Goal: Transaction & Acquisition: Purchase product/service

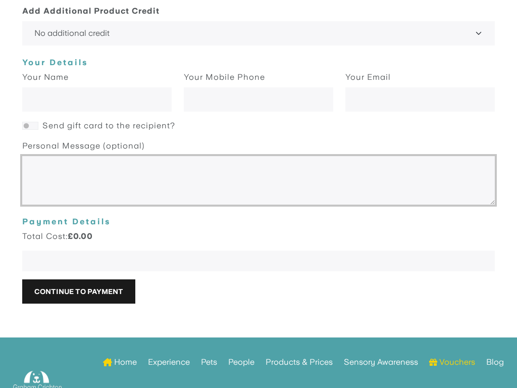
scroll to position [1671, 0]
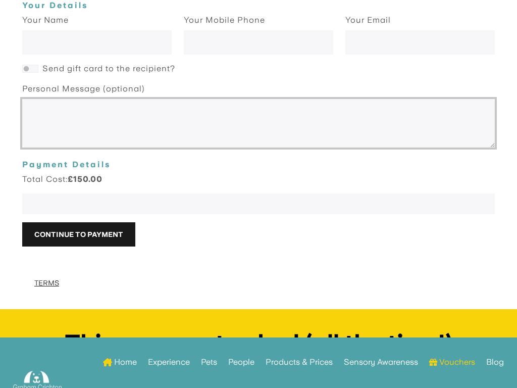
select select "200"
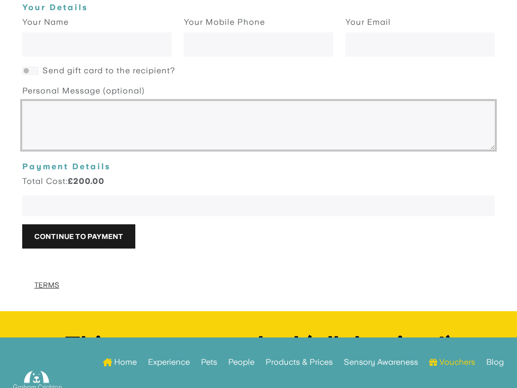
select select
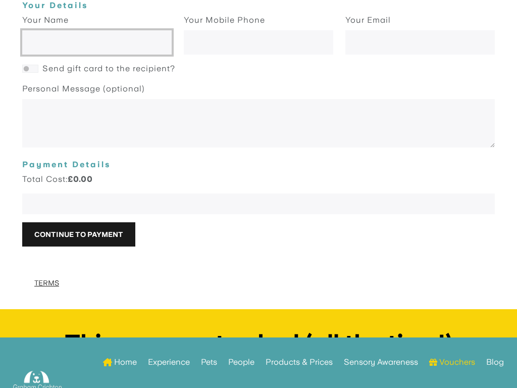
click at [96, 32] on input "text" at bounding box center [96, 43] width 149 height 24
type input "Bağaturgerey Koyuncu"
click at [96, 32] on input "text" at bounding box center [96, 43] width 149 height 24
type input "copying"
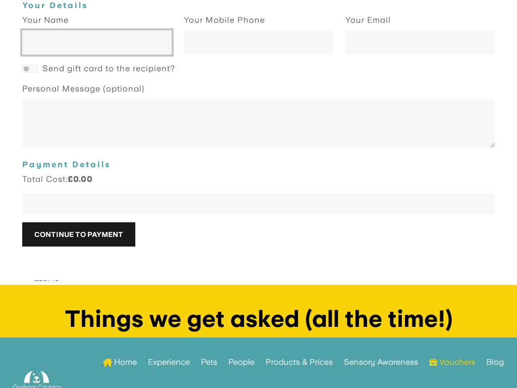
click at [96, 32] on input "text" at bounding box center [96, 43] width 149 height 24
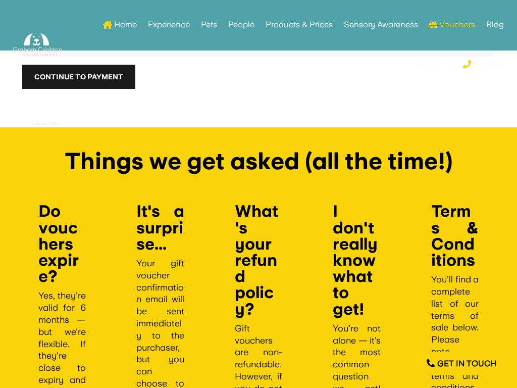
type input "+17012039627"
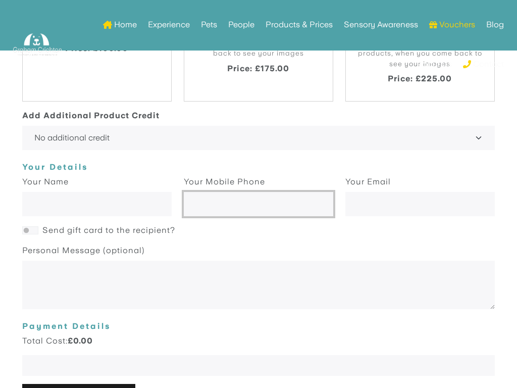
click at [258, 194] on input "text" at bounding box center [258, 204] width 149 height 24
type input "7012039627"
click at [258, 194] on input "text" at bounding box center [258, 204] width 149 height 24
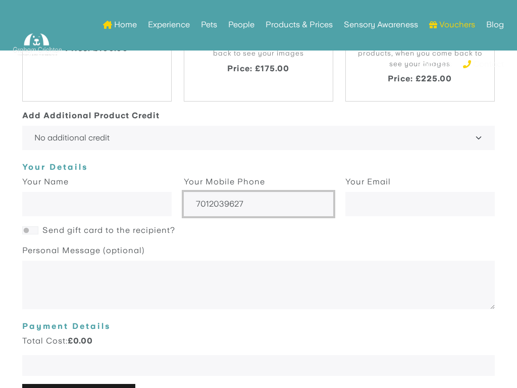
type input "7012039627"
click at [258, 194] on input "text" at bounding box center [258, 204] width 149 height 24
type input "+17012039627"
click at [258, 194] on input "text" at bounding box center [258, 204] width 149 height 24
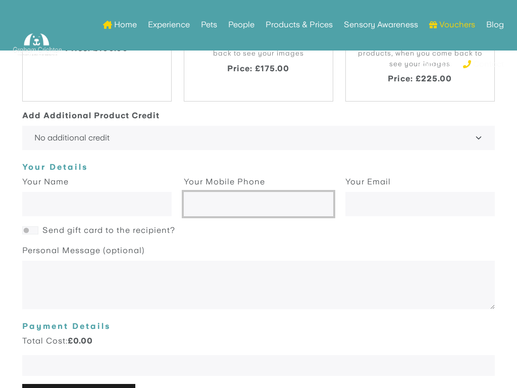
click at [258, 194] on input "text" at bounding box center [258, 204] width 149 height 24
type input "7012039627"
click at [258, 194] on input "text" at bounding box center [258, 204] width 149 height 24
type input "7012039627"
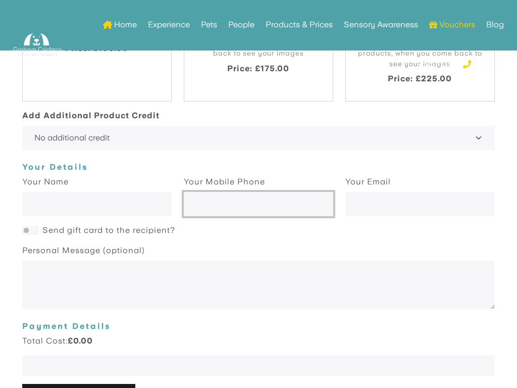
click at [258, 194] on input "text" at bounding box center [258, 204] width 149 height 24
type input "navigating"
click at [258, 194] on input "text" at bounding box center [258, 204] width 149 height 24
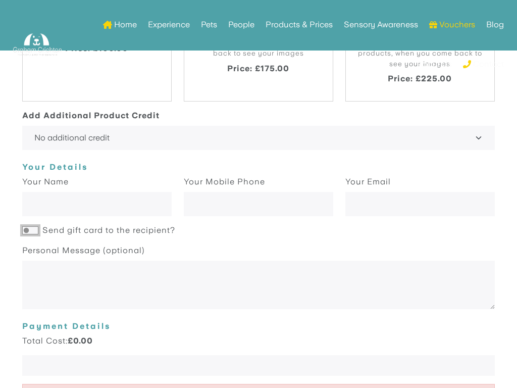
click at [30, 227] on input "Send gift card to the recipient?" at bounding box center [30, 231] width 16 height 8
checkbox input "true"
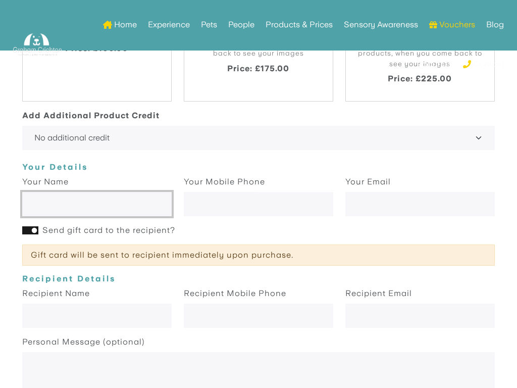
click at [96, 194] on input "text" at bounding box center [96, 204] width 149 height 24
type input "Bağaturgerey Koyuncu"
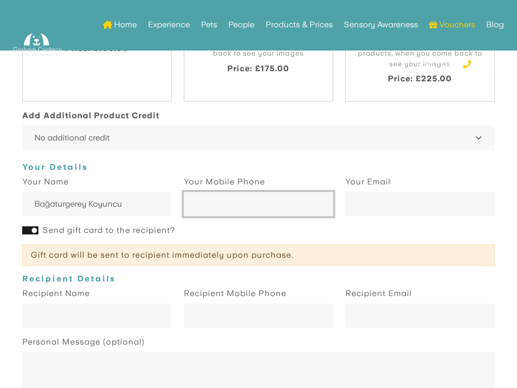
click at [258, 194] on input "text" at bounding box center [258, 204] width 149 height 24
type input "7012039627"
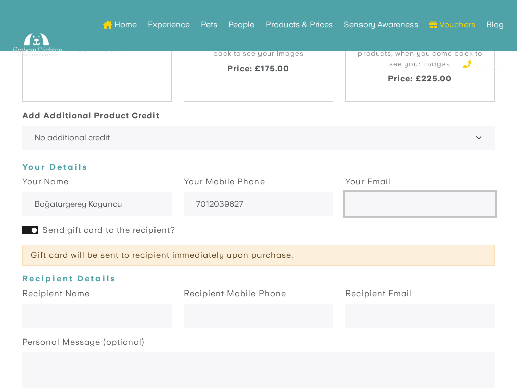
click at [420, 194] on input "email" at bounding box center [419, 204] width 149 height 24
type input "boyan84@clientcaf.info"
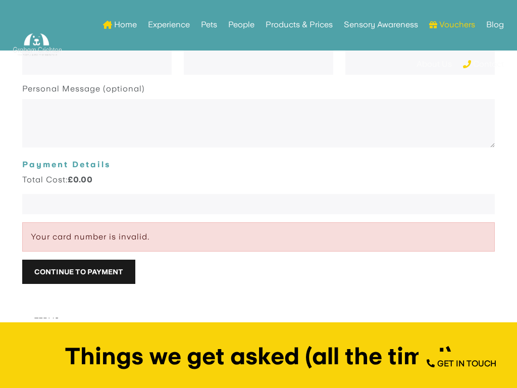
click at [91, 200] on iframe at bounding box center [258, 204] width 448 height 9
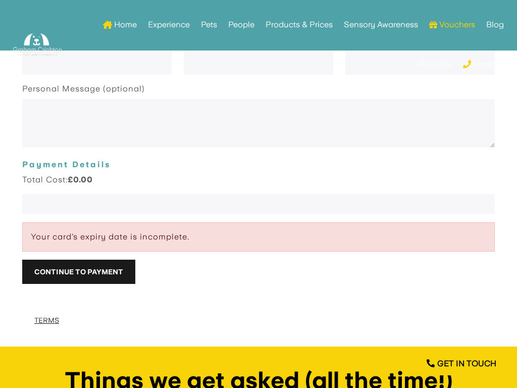
click at [22, 260] on button "Continue to Payment" at bounding box center [78, 272] width 113 height 24
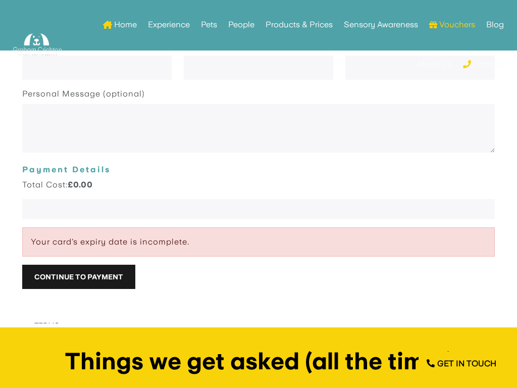
scroll to position [1759, 0]
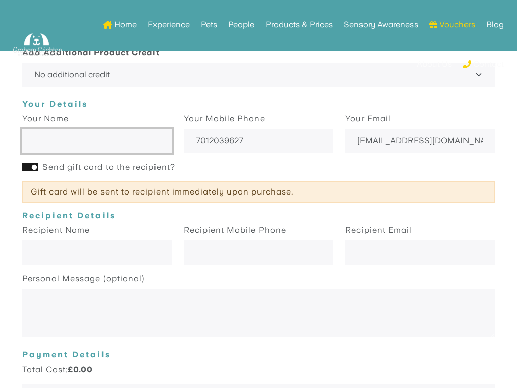
click at [96, 131] on input "text" at bounding box center [96, 141] width 149 height 24
type input "Beauty"
click at [96, 131] on input "text" at bounding box center [96, 141] width 149 height 24
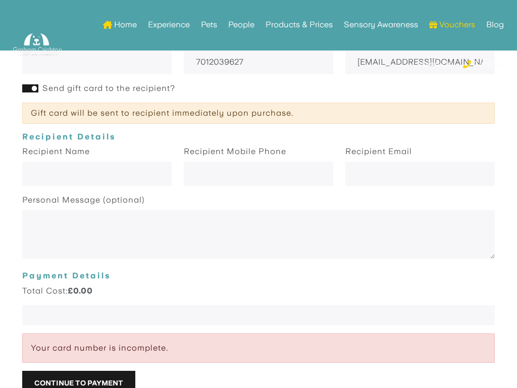
click at [258, 52] on ul "Home Experience Pets People Products & Prices Sensory Awareness Vouchers Blog A…" at bounding box center [290, 44] width 438 height 79
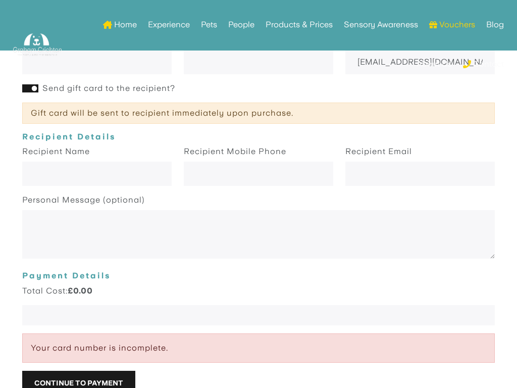
click at [258, 52] on ul "Home Experience Pets People Products & Prices Sensory Awareness Vouchers Blog A…" at bounding box center [290, 44] width 438 height 79
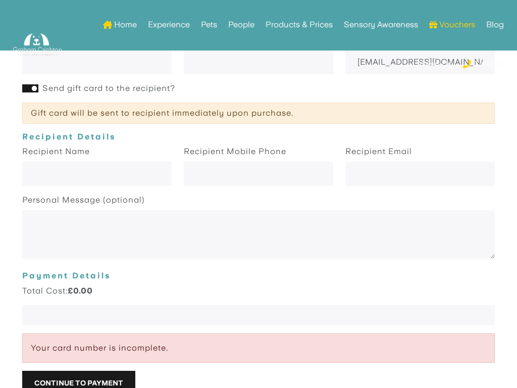
click at [258, 52] on ul "Home Experience Pets People Products & Prices Sensory Awareness Vouchers Blog A…" at bounding box center [290, 44] width 438 height 79
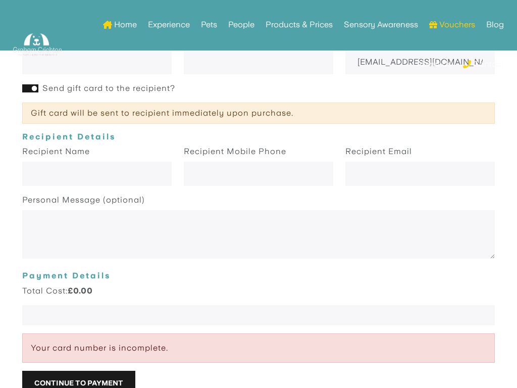
click at [258, 52] on ul "Home Experience Pets People Products & Prices Sensory Awareness Vouchers Blog A…" at bounding box center [290, 44] width 438 height 79
click at [96, 164] on input "text" at bounding box center [96, 174] width 149 height 24
type input "Bağaturgerey Koyuncu"
click at [96, 164] on input "text" at bounding box center [96, 174] width 149 height 24
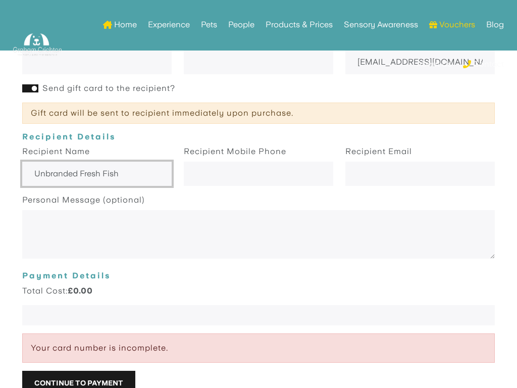
type input "Unbranded Fresh Fish"
click at [96, 164] on input "text" at bounding box center [96, 174] width 149 height 24
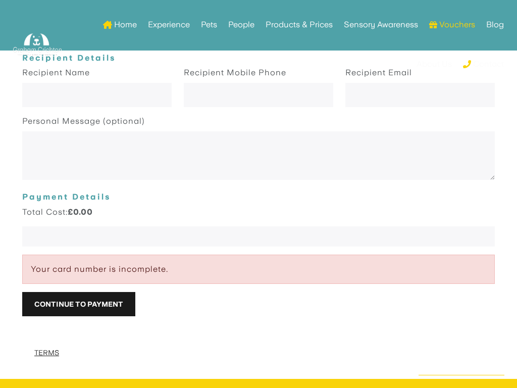
click at [258, 85] on div "Home Experience Pets People Products & Prices Sensory Awareness Vouchers Blog A…" at bounding box center [258, 44] width 491 height 89
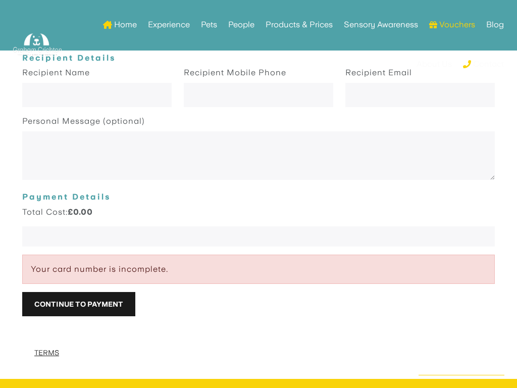
click at [258, 85] on div "Home Experience Pets People Products & Prices Sensory Awareness Vouchers Blog A…" at bounding box center [258, 44] width 491 height 89
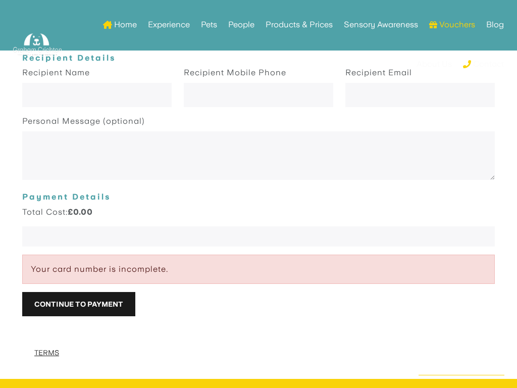
click at [258, 85] on div "Home Experience Pets People Products & Prices Sensory Awareness Vouchers Blog A…" at bounding box center [258, 44] width 491 height 89
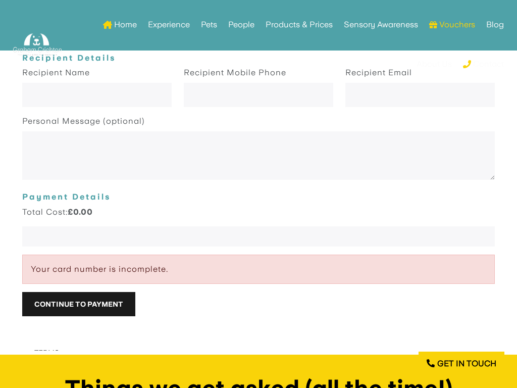
scroll to position [1809, 0]
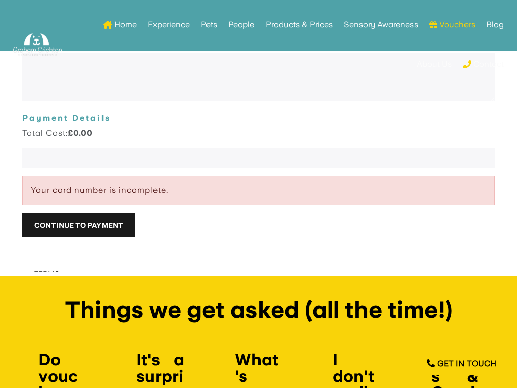
select select "400"
select select "1150"
select select
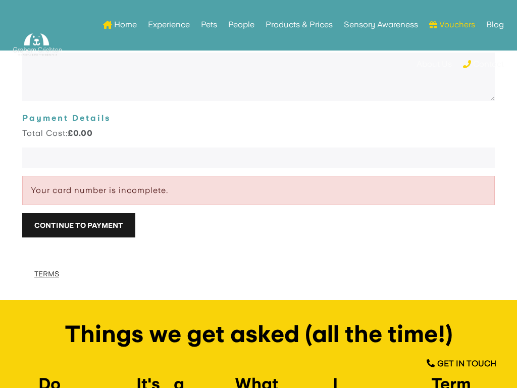
checkbox input "false"
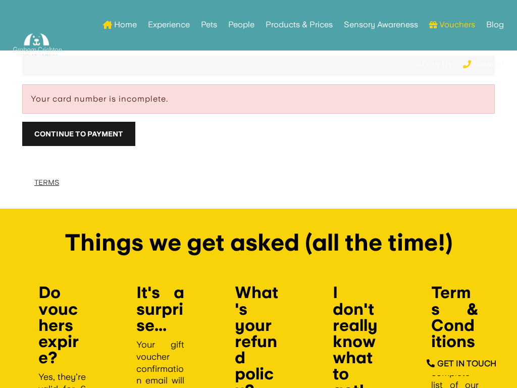
scroll to position [1536, 0]
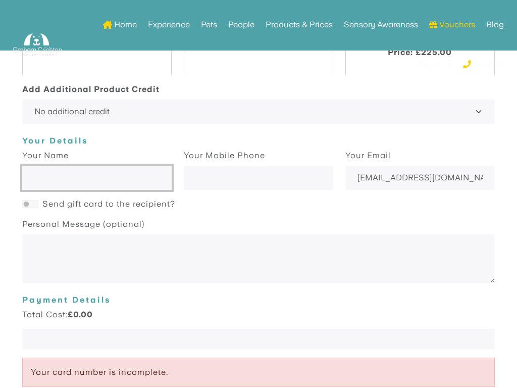
click at [96, 168] on input "text" at bounding box center [96, 178] width 149 height 24
type input "Beauty"
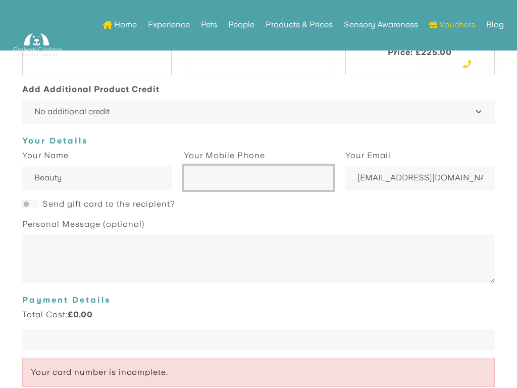
click at [258, 168] on input "text" at bounding box center [258, 178] width 149 height 24
type input "+17012039627"
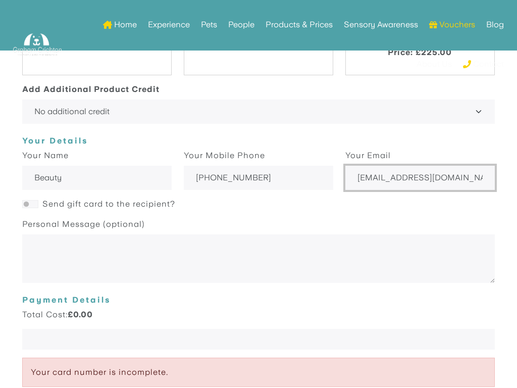
click at [420, 168] on input "boyan84@clientcaf.info" at bounding box center [419, 178] width 149 height 24
type input "af.info"
type input "boyan84@clientcaf.info"
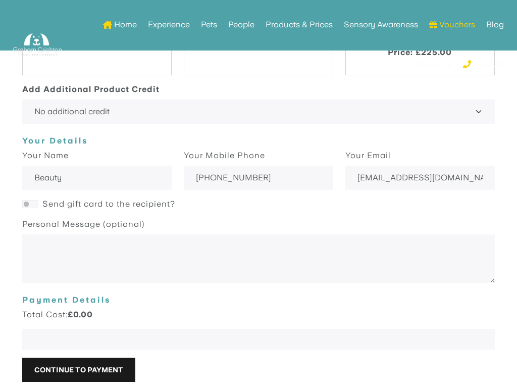
select select "1800"
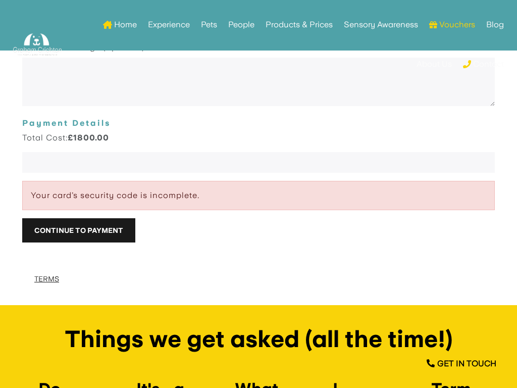
scroll to position [1668, 0]
